Goal: Task Accomplishment & Management: Manage account settings

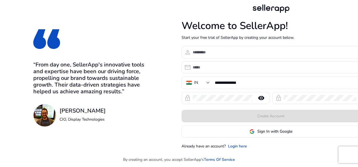
click at [159, 50] on div "**********" at bounding box center [196, 76] width 393 height 152
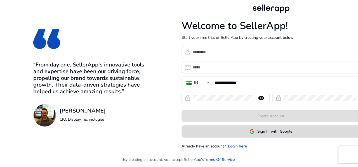
click at [277, 130] on span "Sign In with Google" at bounding box center [274, 132] width 35 height 6
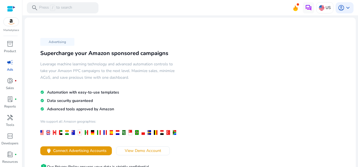
click at [191, 108] on div "Advertising Supercharge your Amazon sponsored campaigns Leverage machine learni…" at bounding box center [190, 116] width 322 height 189
click at [85, 148] on span "Connect Advertising Accounts" at bounding box center [79, 151] width 53 height 6
click at [11, 86] on p "Sales" at bounding box center [10, 88] width 8 height 5
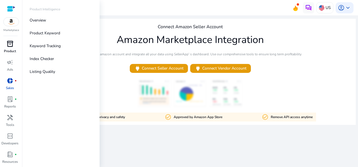
click at [12, 41] on span "inventory_2" at bounding box center [10, 44] width 7 height 7
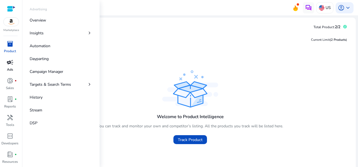
click at [6, 68] on link "campaign Ads" at bounding box center [10, 67] width 20 height 18
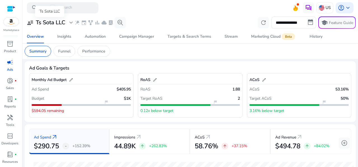
click at [69, 25] on span "expand_more" at bounding box center [71, 22] width 7 height 7
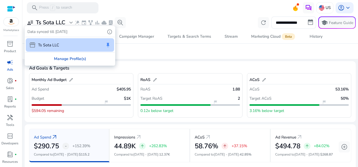
click at [72, 56] on div "Manage Profile(s)" at bounding box center [69, 59] width 89 height 13
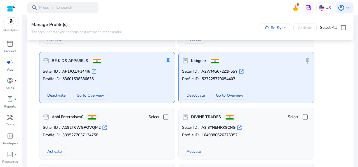
scroll to position [146, 0]
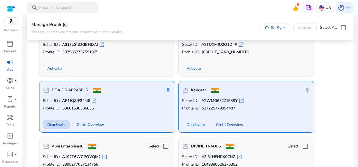
click at [58, 121] on span at bounding box center [56, 124] width 27 height 13
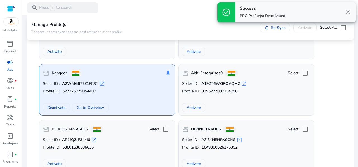
scroll to position [172, 0]
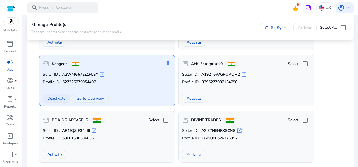
click at [60, 96] on span "Deactivate" at bounding box center [56, 99] width 18 height 6
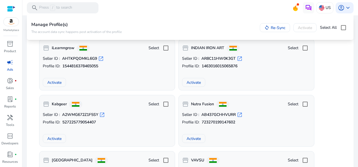
scroll to position [301, 0]
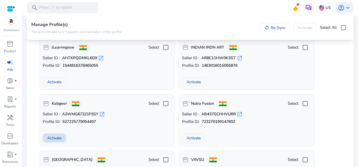
click at [55, 133] on span at bounding box center [54, 137] width 23 height 13
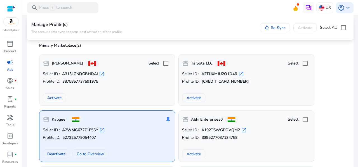
scroll to position [136, 0]
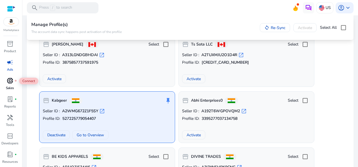
click at [13, 81] on span "donut_small" at bounding box center [10, 80] width 7 height 7
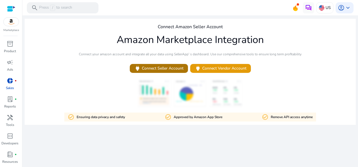
click at [158, 68] on span "power Connect Seller Account" at bounding box center [158, 68] width 49 height 6
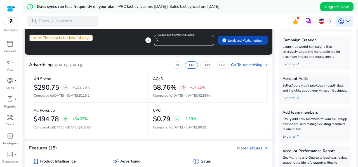
scroll to position [29, 0]
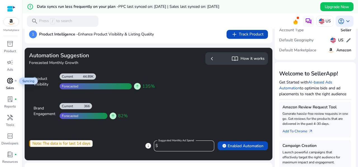
click at [13, 84] on span "donut_small" at bounding box center [10, 80] width 7 height 7
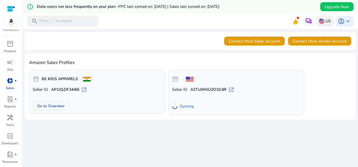
click at [325, 23] on p "US" at bounding box center [327, 21] width 5 height 10
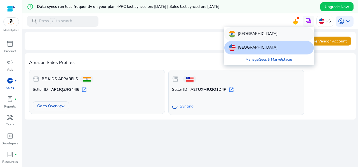
click at [269, 35] on div "[GEOGRAPHIC_DATA]" at bounding box center [268, 33] width 89 height 13
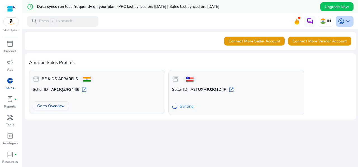
click at [344, 21] on span "keyboard_arrow_down" at bounding box center [347, 21] width 7 height 7
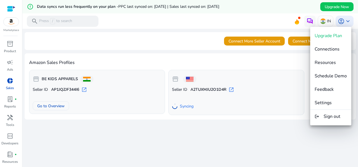
click at [290, 128] on div at bounding box center [179, 83] width 358 height 167
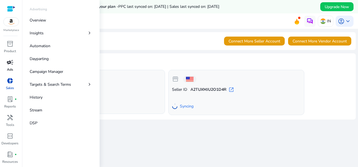
click at [11, 65] on span "campaign" at bounding box center [10, 62] width 7 height 7
